Goal: Entertainment & Leisure: Browse casually

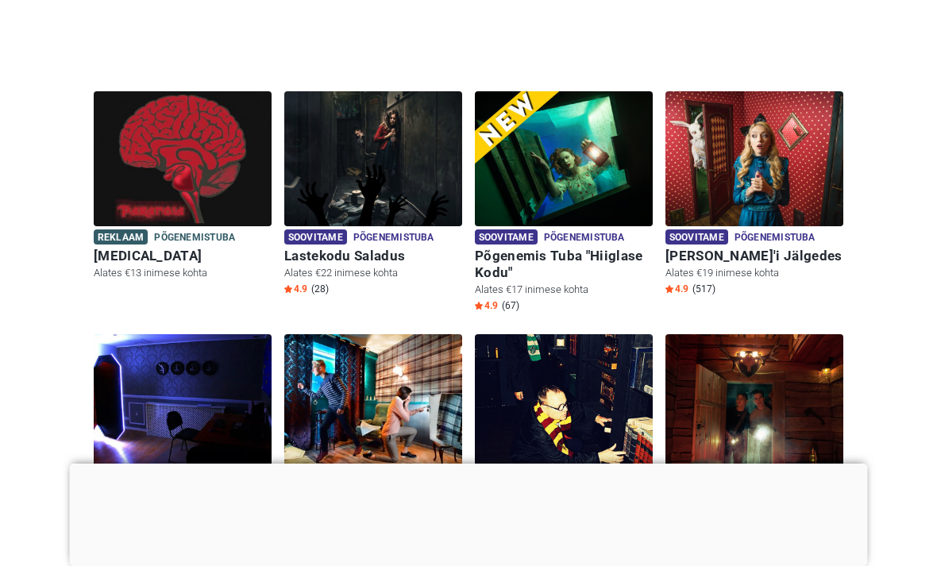
scroll to position [387, 0]
click at [595, 167] on img at bounding box center [564, 159] width 178 height 135
click at [361, 145] on img at bounding box center [373, 158] width 178 height 135
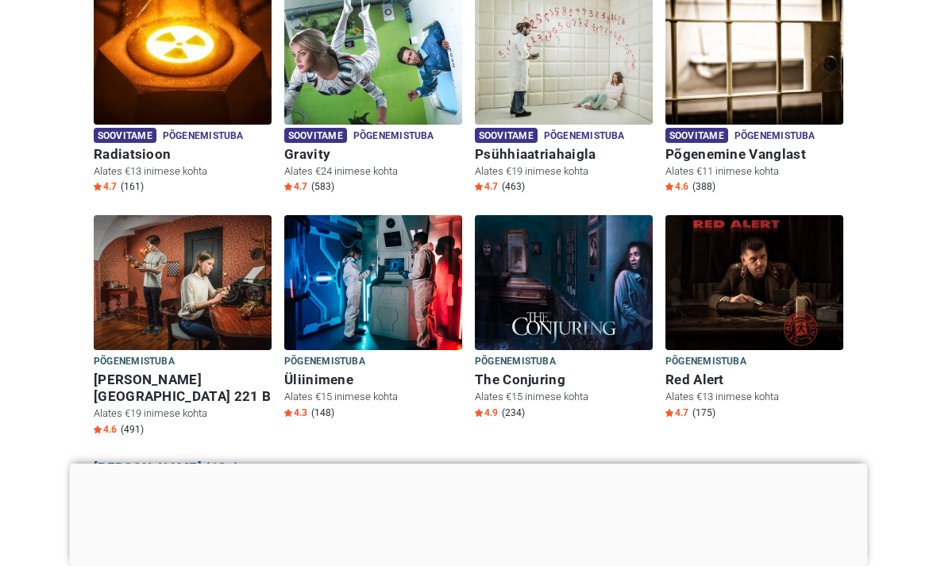
scroll to position [958, 0]
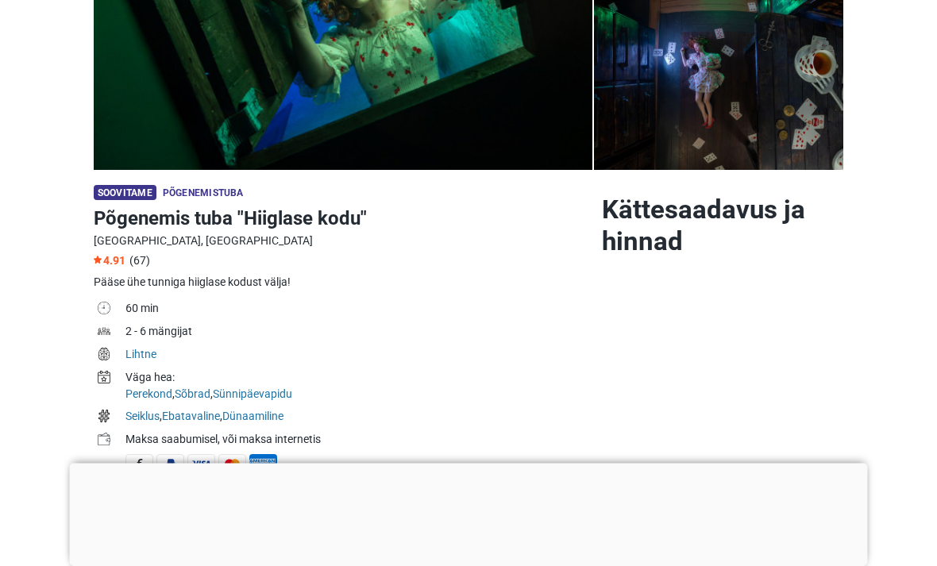
scroll to position [312, 0]
click at [470, 464] on div at bounding box center [469, 464] width 798 height 0
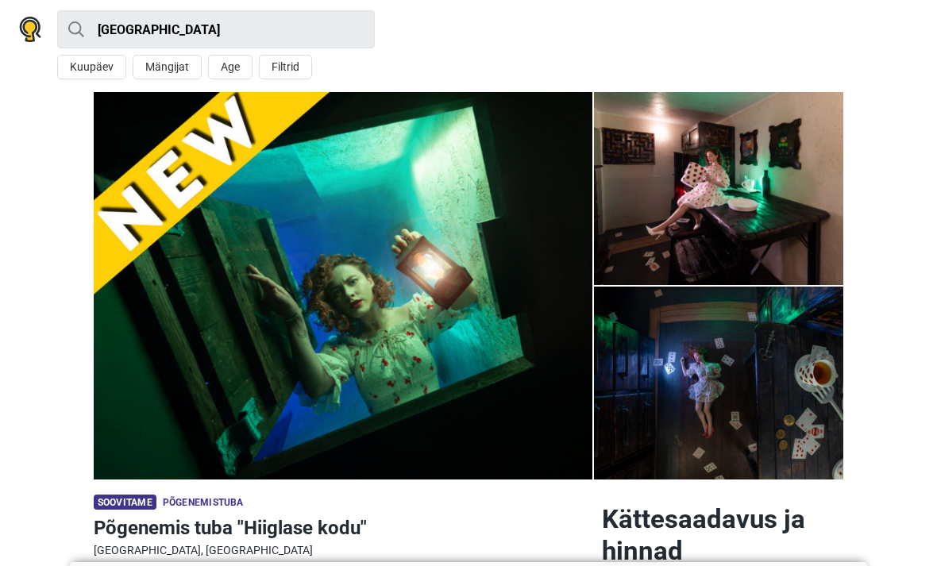
scroll to position [0, 0]
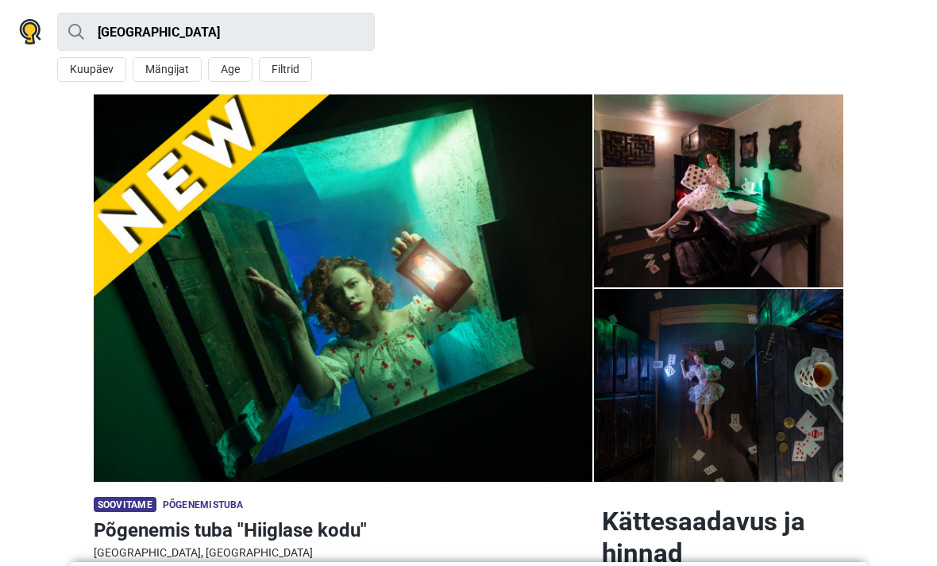
click at [782, 214] on img at bounding box center [718, 190] width 249 height 193
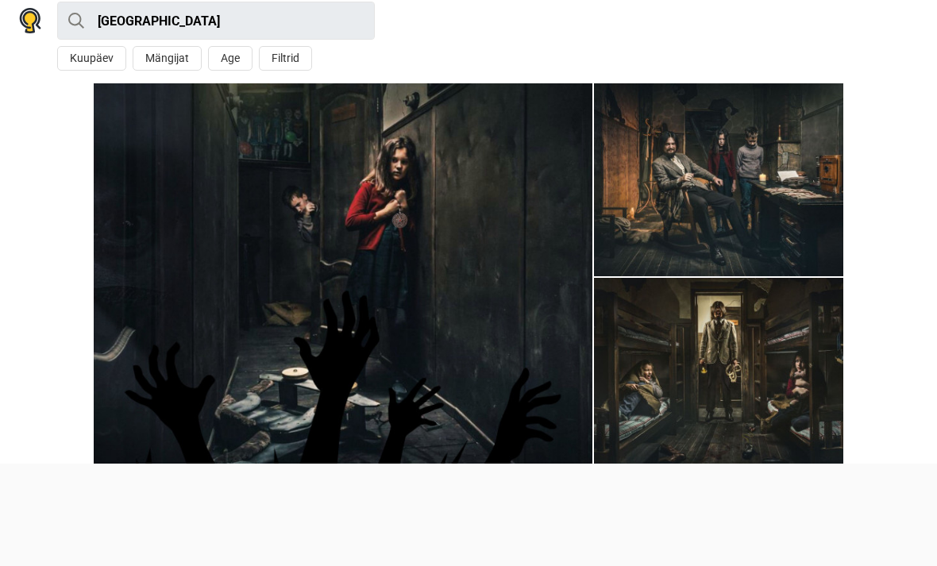
scroll to position [11, 0]
click at [36, 464] on div at bounding box center [468, 464] width 937 height 0
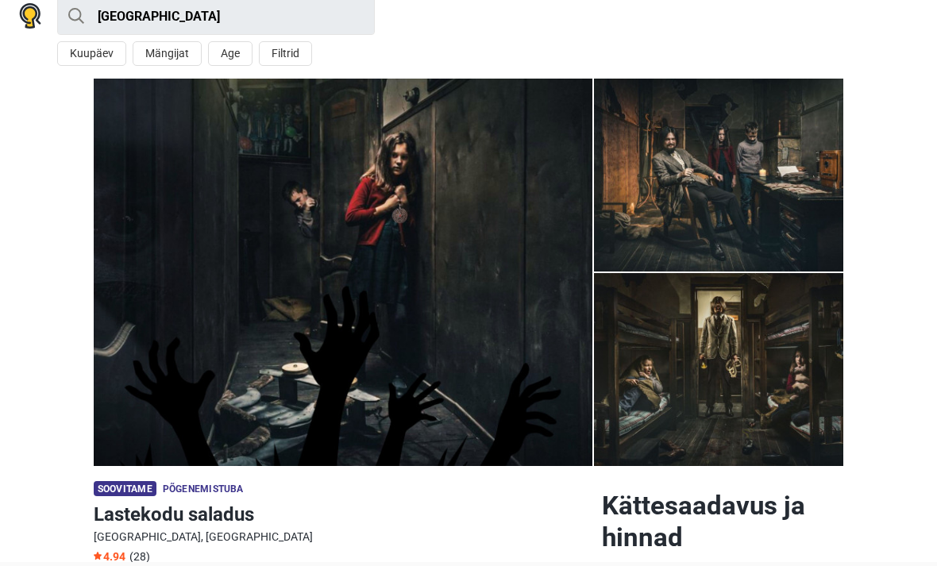
scroll to position [0, 0]
